Goal: Task Accomplishment & Management: Complete application form

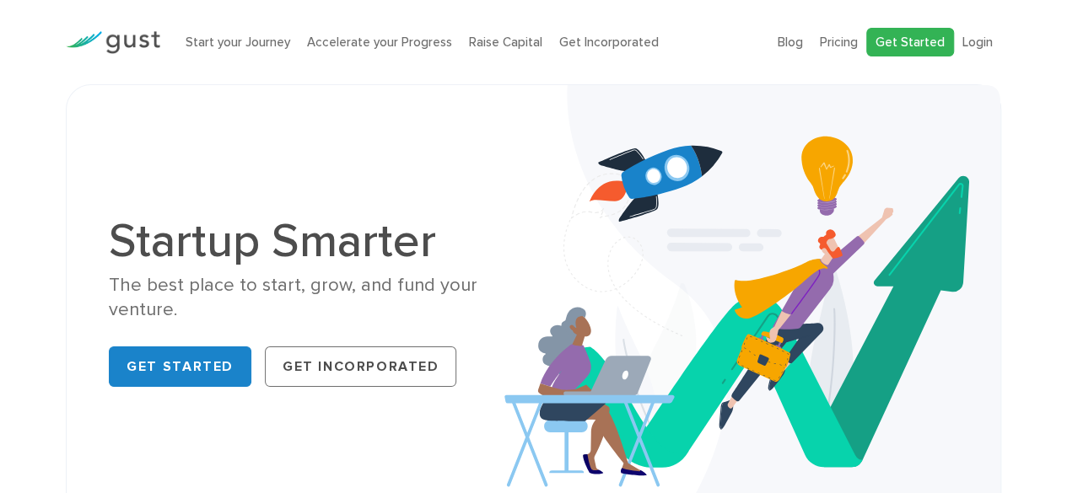
click at [917, 51] on link "Get Started" at bounding box center [910, 43] width 88 height 30
click at [980, 49] on li "Login" at bounding box center [977, 42] width 30 height 19
click at [980, 47] on link "Login" at bounding box center [977, 42] width 30 height 15
click at [931, 34] on link "Get Started" at bounding box center [910, 43] width 88 height 30
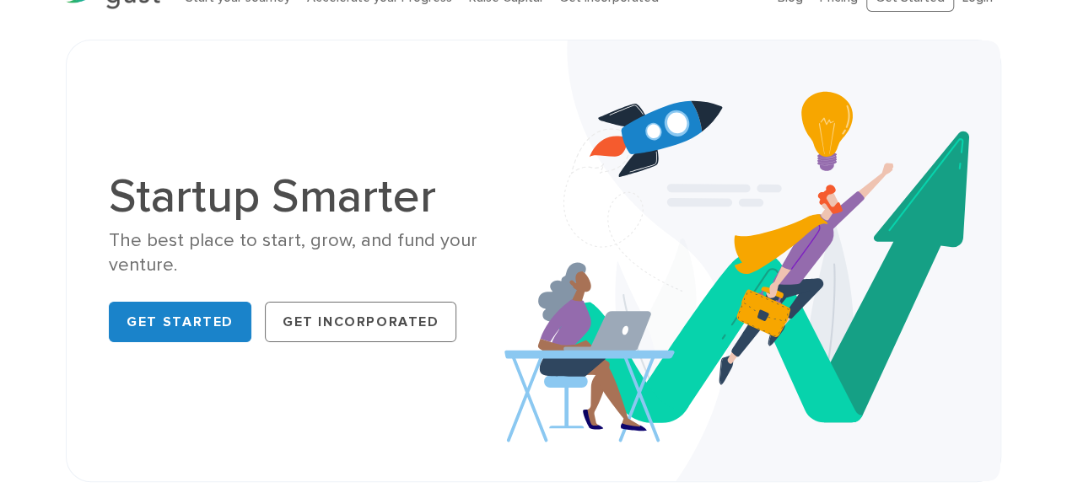
scroll to position [34, 0]
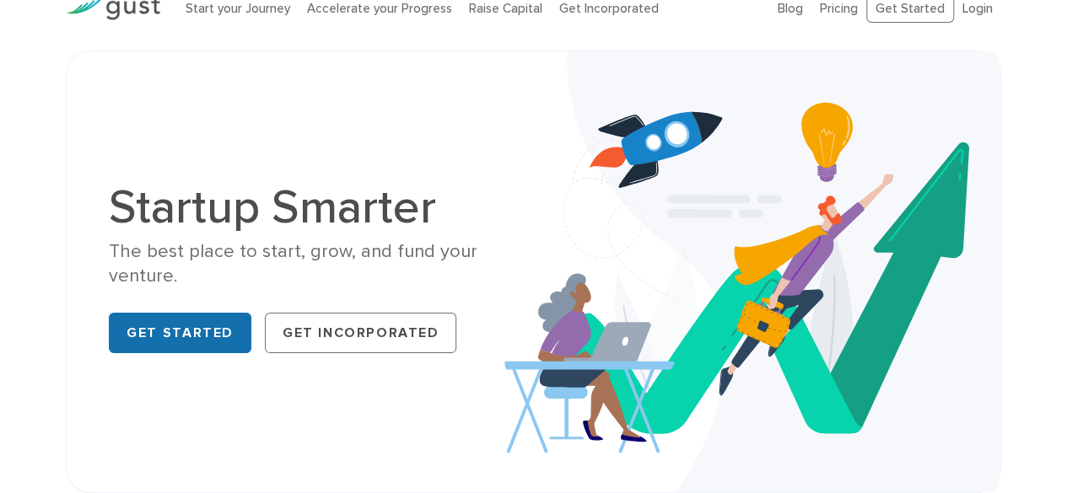
click at [217, 321] on link "Get Started" at bounding box center [180, 333] width 142 height 40
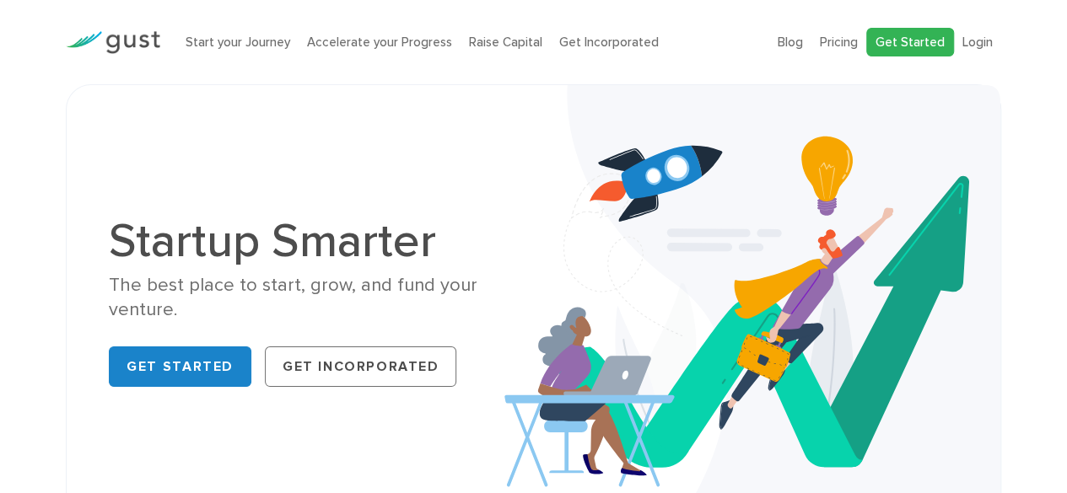
click at [904, 45] on link "Get Started" at bounding box center [910, 43] width 88 height 30
